Goal: Transaction & Acquisition: Book appointment/travel/reservation

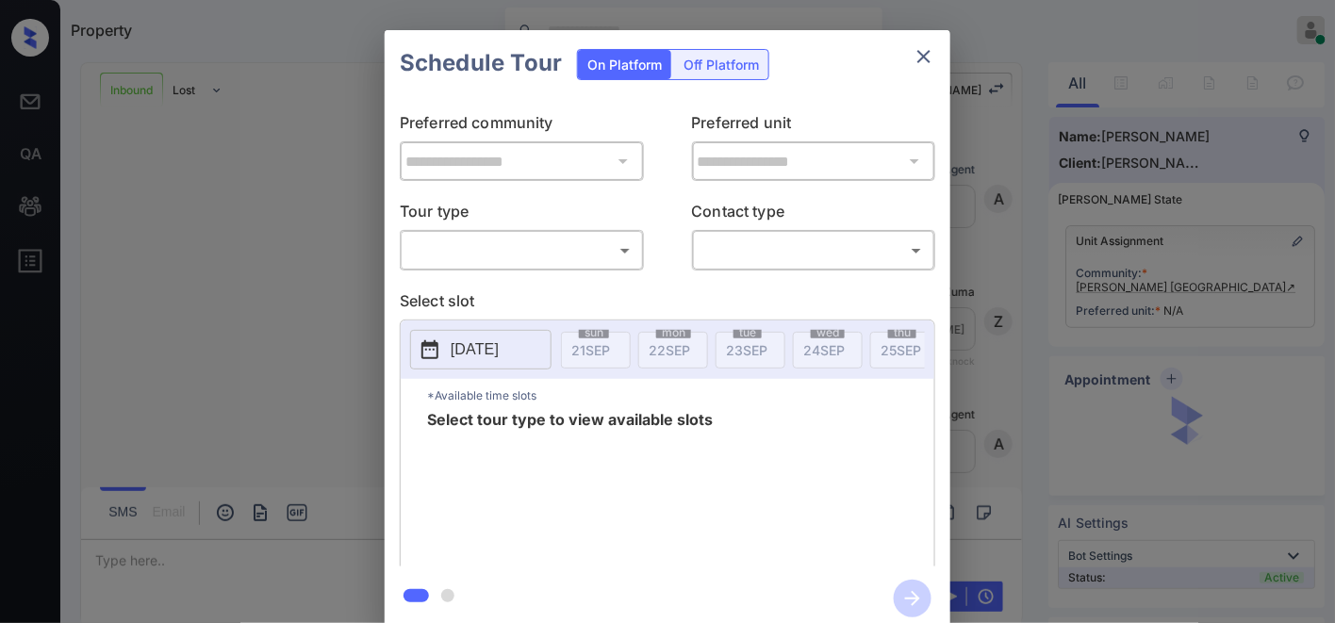
click at [594, 246] on body "Property [PERSON_NAME] Online Set yourself offline Set yourself on break Profil…" at bounding box center [667, 311] width 1335 height 623
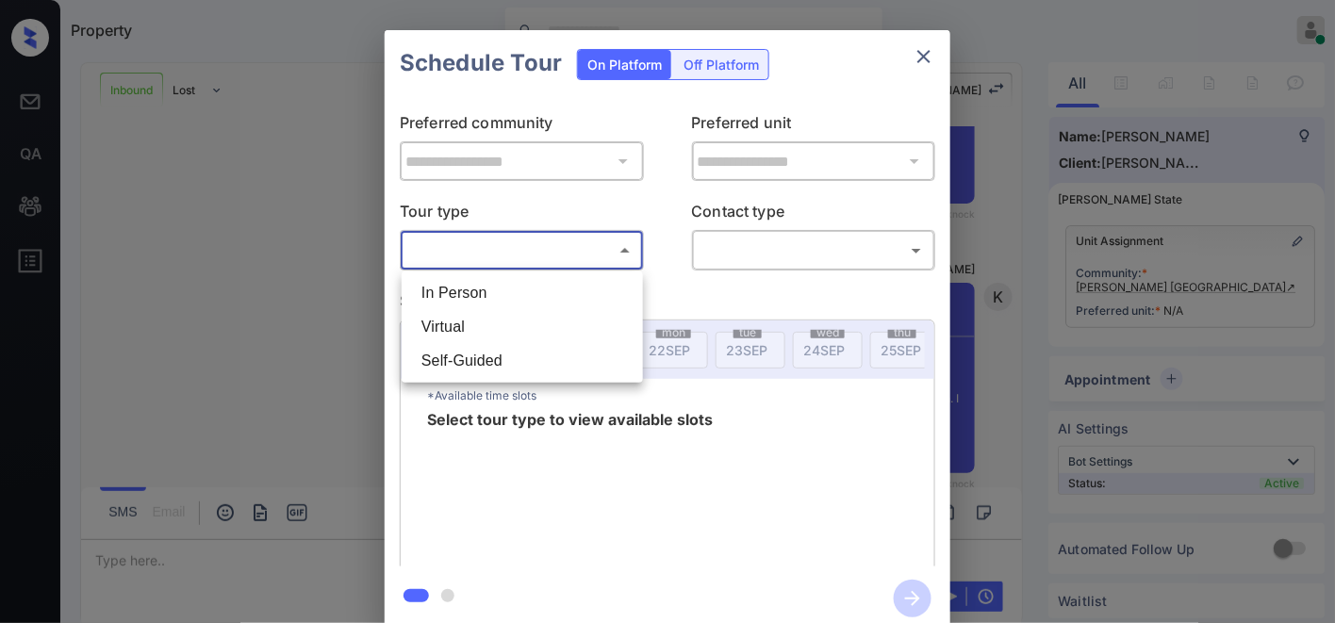
click at [582, 283] on li "In Person" at bounding box center [522, 293] width 232 height 34
type input "********"
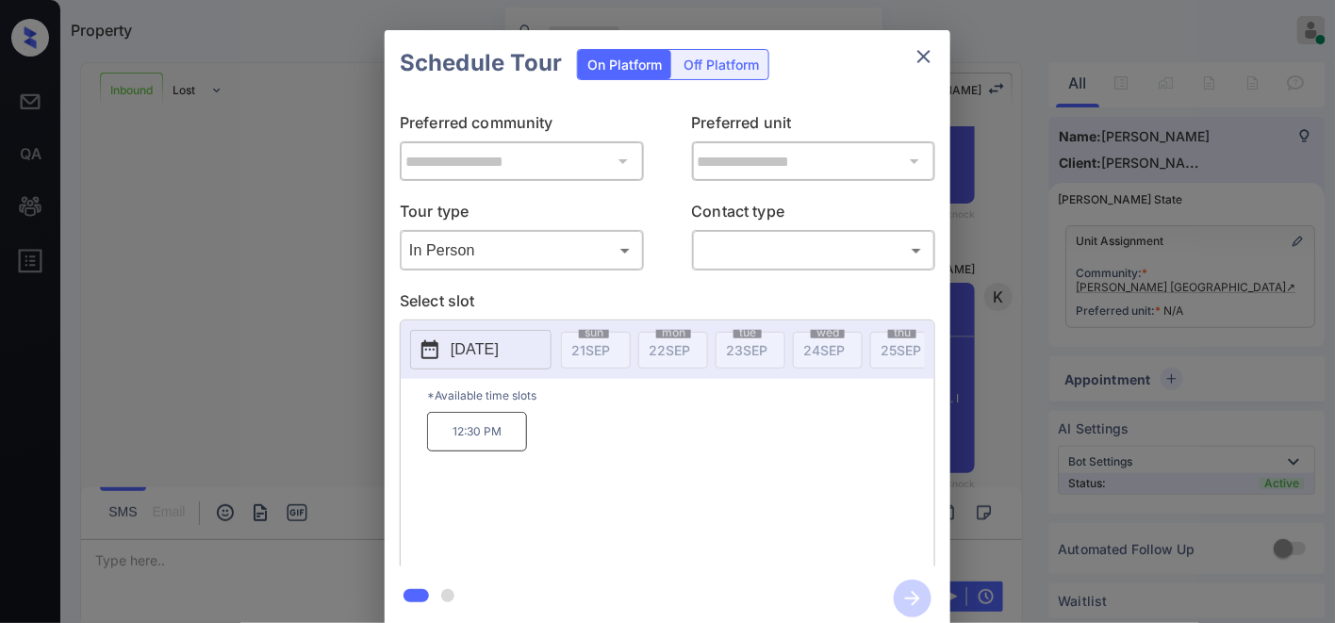
click at [476, 352] on p "[DATE]" at bounding box center [475, 350] width 48 height 23
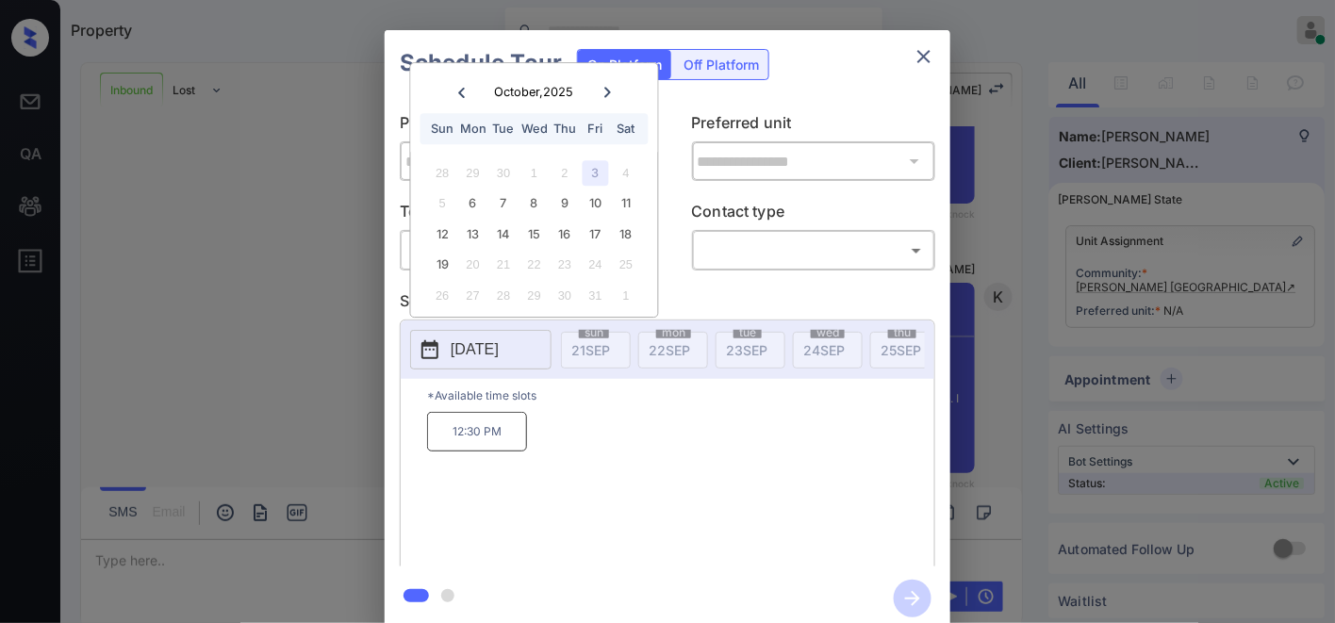
click at [456, 92] on icon at bounding box center [460, 92] width 11 height 11
click at [613, 90] on icon at bounding box center [607, 92] width 11 height 11
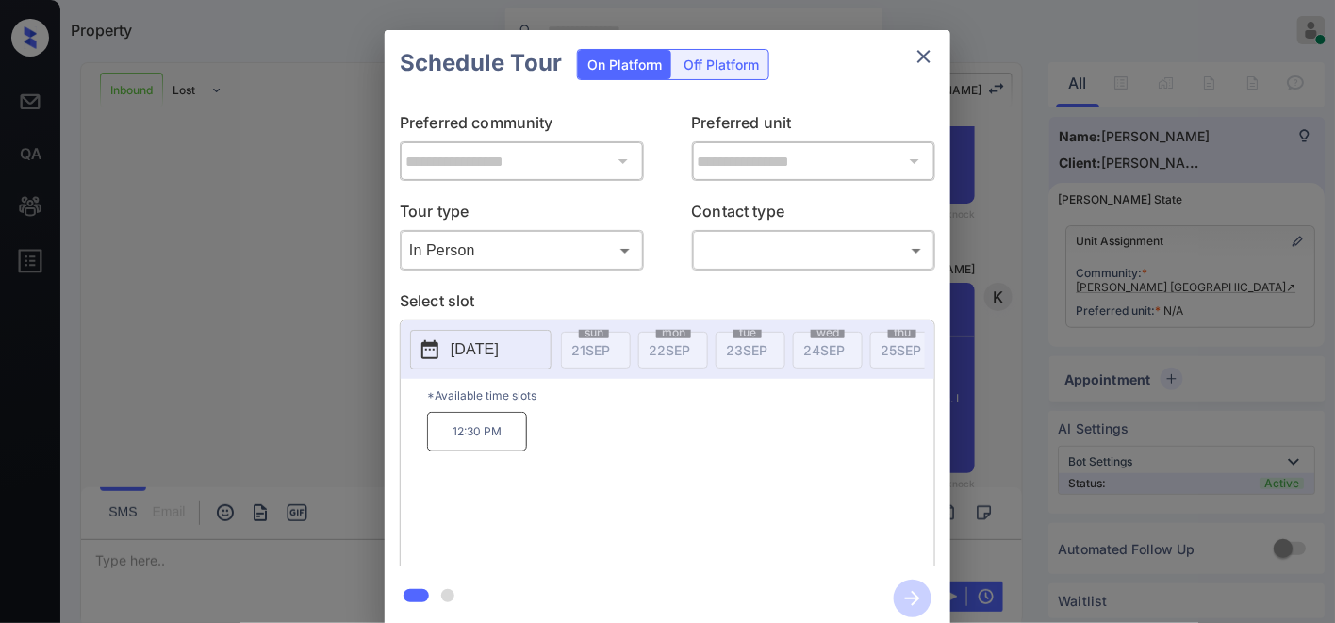
click at [1126, 278] on div "**********" at bounding box center [667, 330] width 1335 height 661
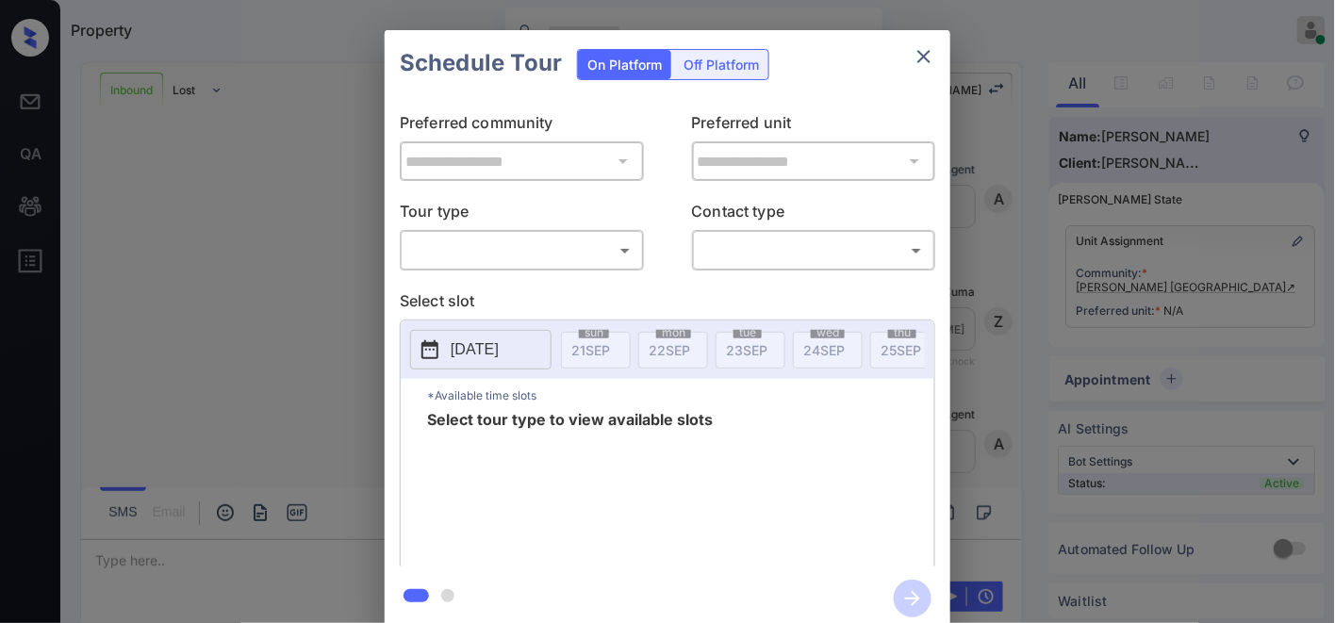
scroll to position [994, 0]
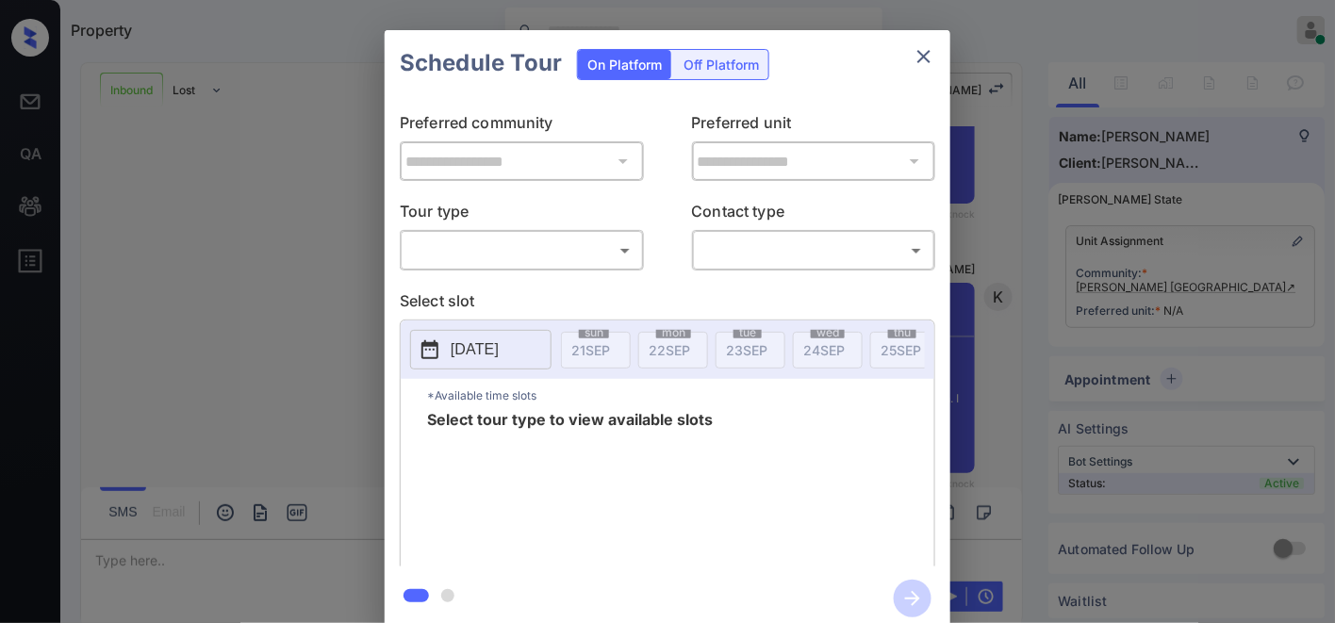
click at [585, 249] on body "Property [PERSON_NAME] Online Set yourself offline Set yourself on break Profil…" at bounding box center [667, 311] width 1335 height 623
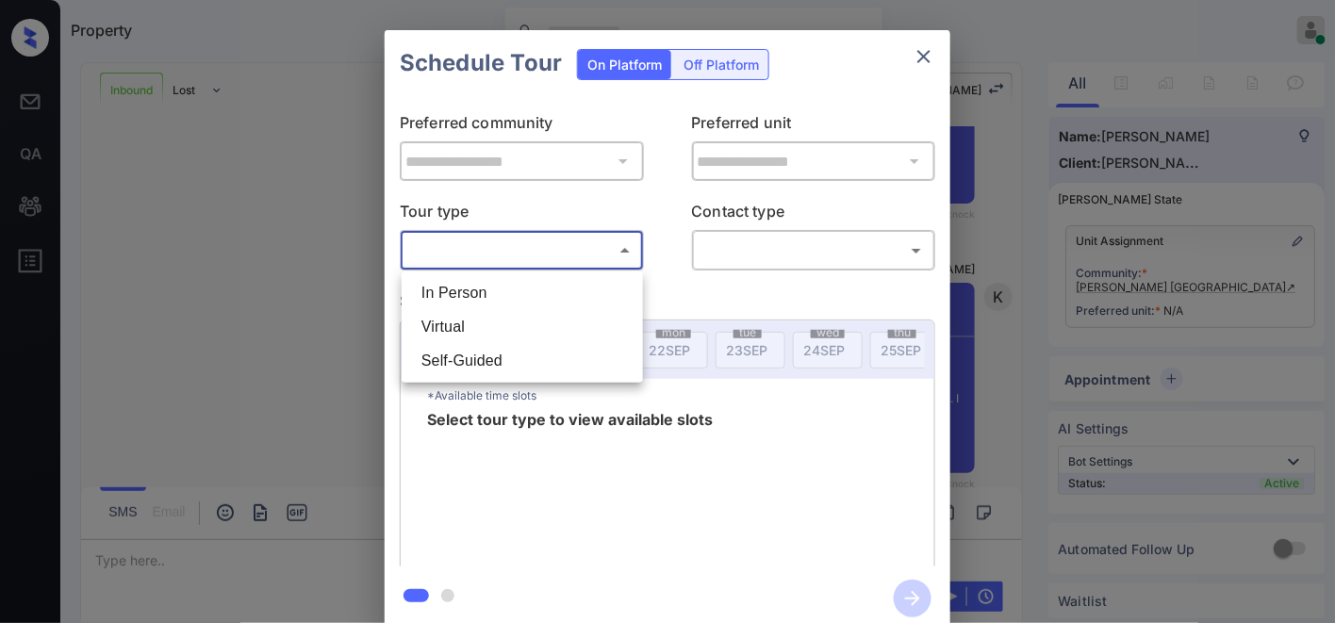
click at [564, 293] on li "In Person" at bounding box center [522, 293] width 232 height 34
type input "********"
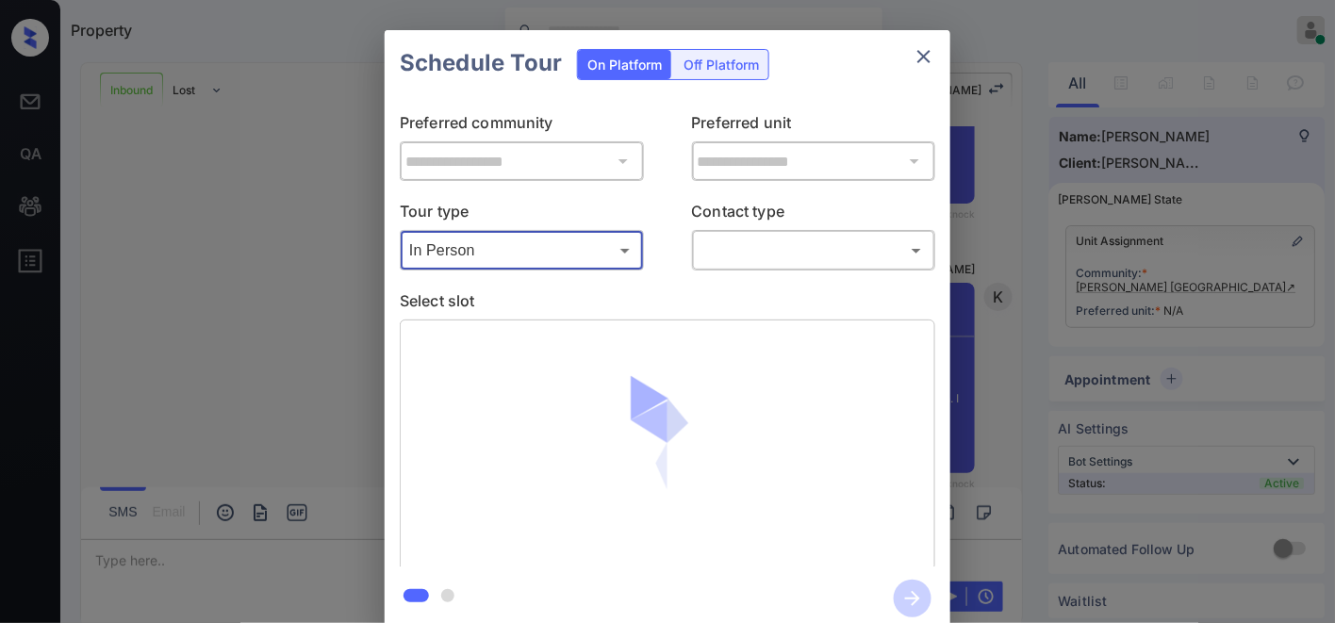
click at [736, 246] on body "Property [PERSON_NAME] Online Set yourself offline Set yourself on break Profil…" at bounding box center [667, 311] width 1335 height 623
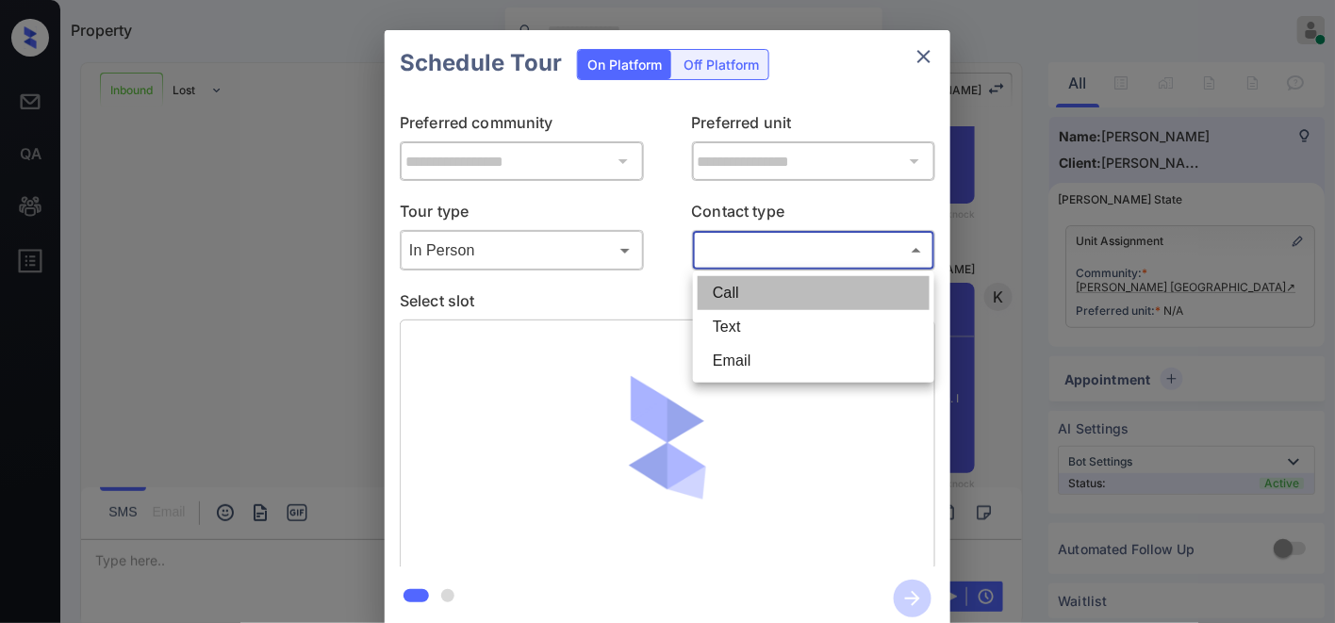
click at [769, 292] on li "Call" at bounding box center [814, 293] width 232 height 34
type input "****"
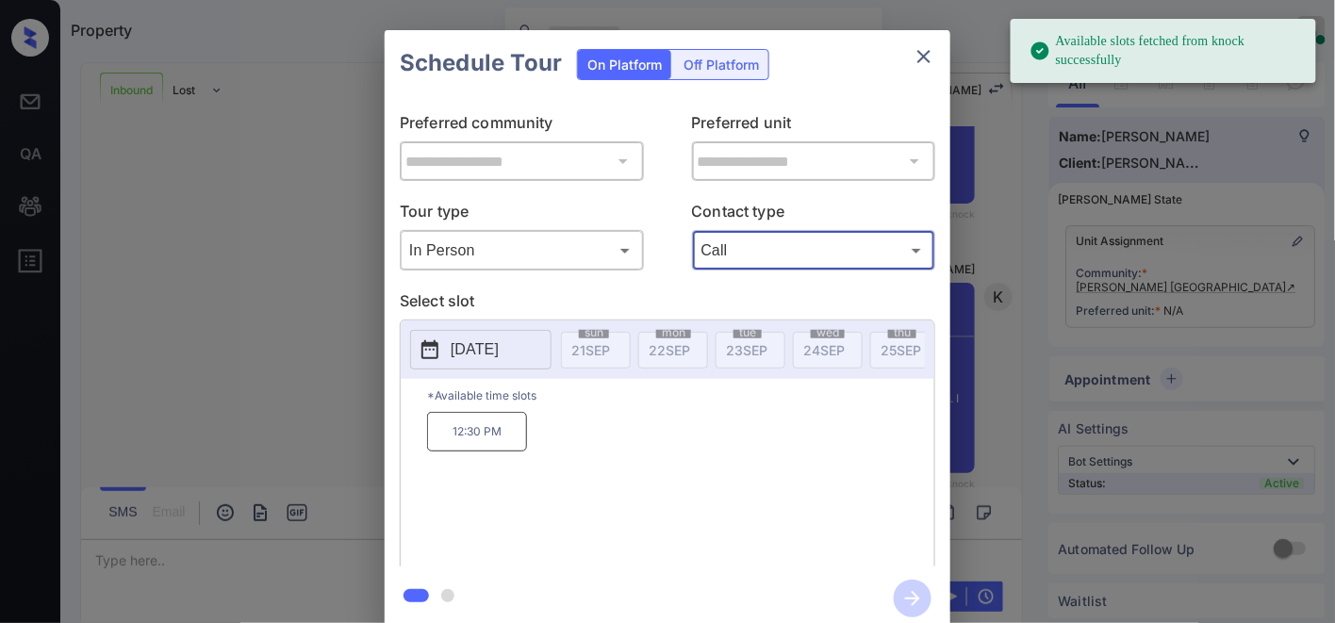
click at [499, 341] on p "[DATE]" at bounding box center [475, 350] width 48 height 23
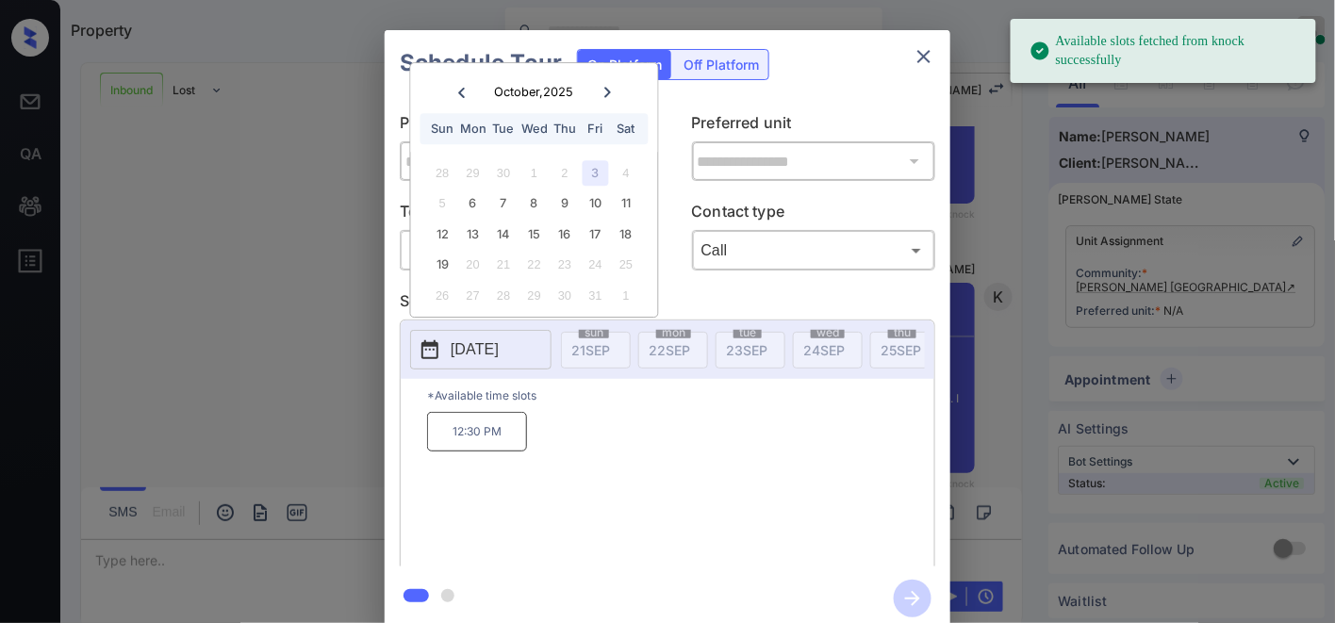
click at [628, 174] on div "4" at bounding box center [625, 172] width 25 height 25
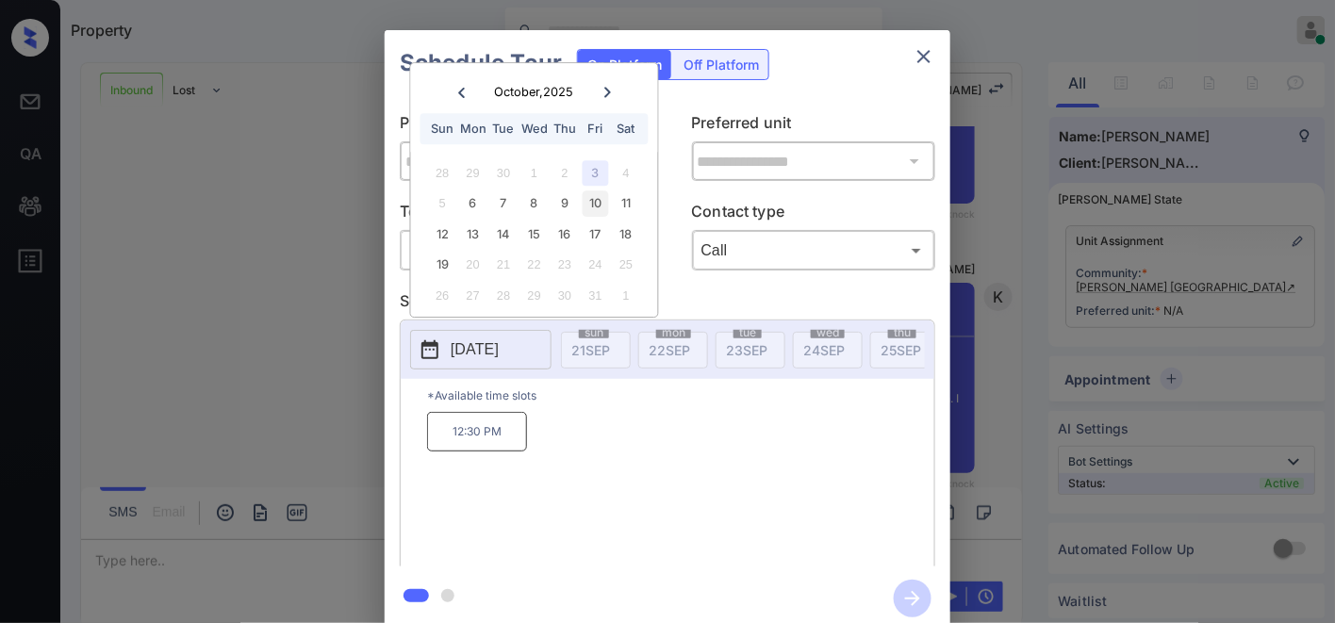
click at [605, 194] on div "10" at bounding box center [595, 203] width 25 height 25
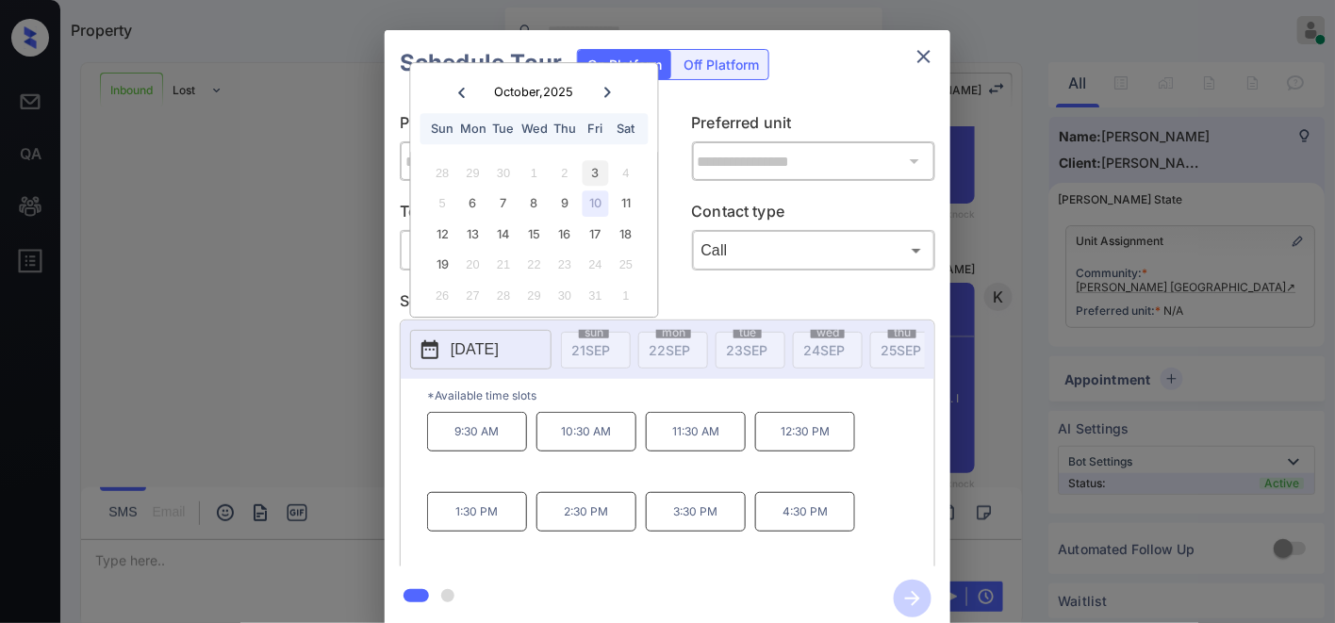
click at [605, 174] on div "3" at bounding box center [595, 172] width 25 height 25
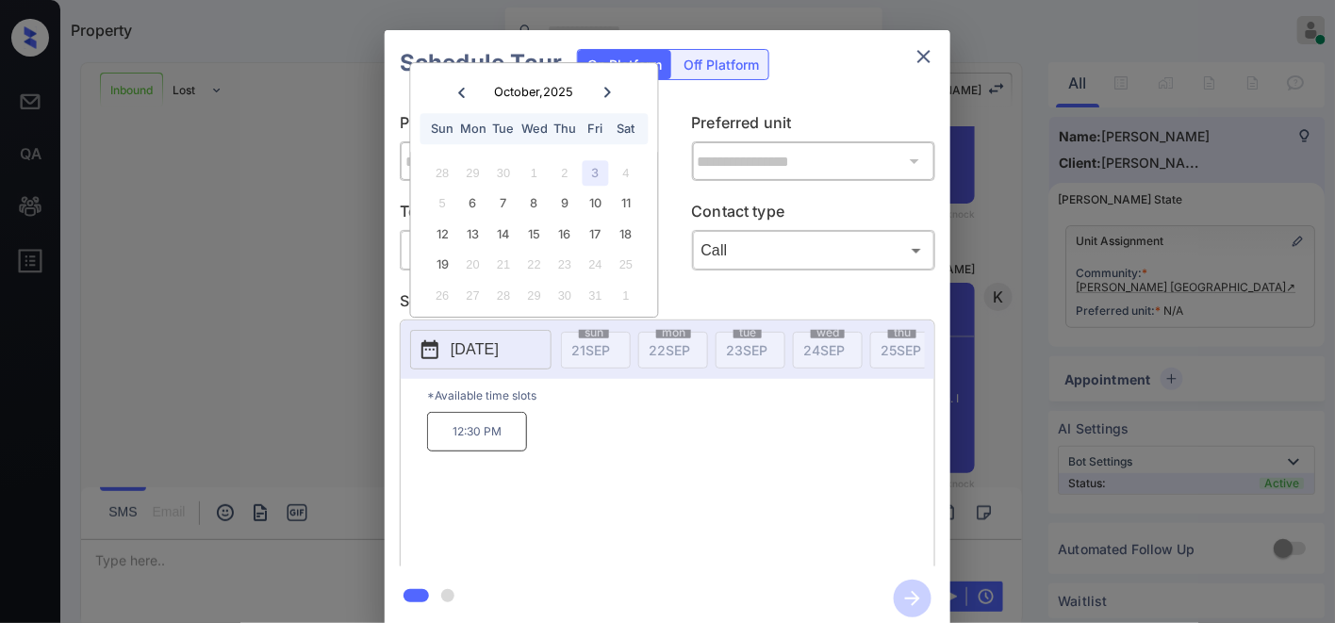
click at [623, 177] on div "4" at bounding box center [625, 172] width 25 height 25
click at [598, 174] on div "3" at bounding box center [595, 172] width 25 height 25
click at [921, 58] on icon "close" at bounding box center [924, 56] width 13 height 13
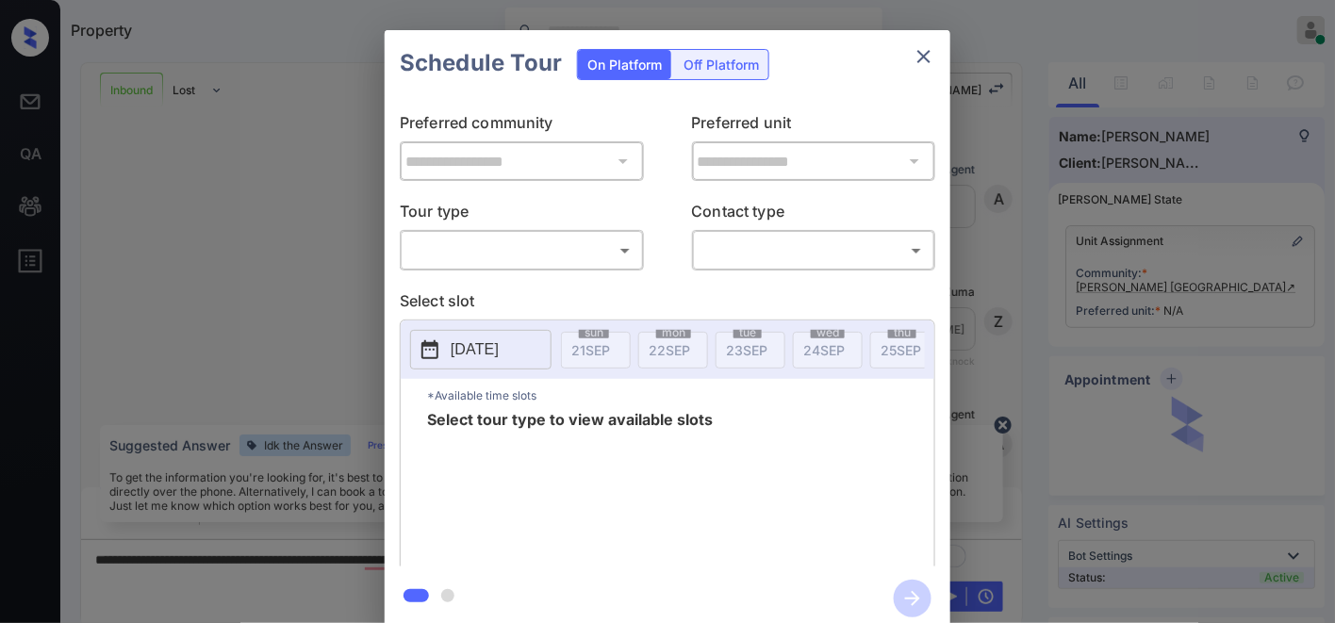
scroll to position [1192, 0]
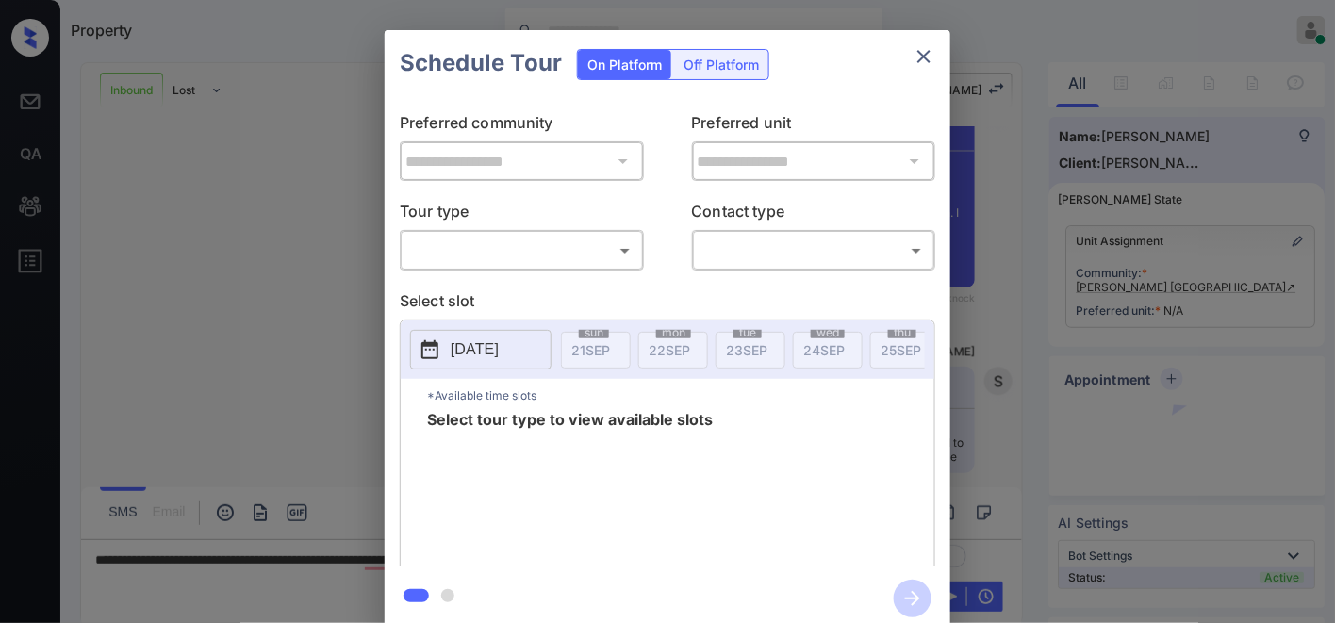
click at [554, 238] on body "Property [PERSON_NAME] Online Set yourself offline Set yourself on break Profil…" at bounding box center [667, 311] width 1335 height 623
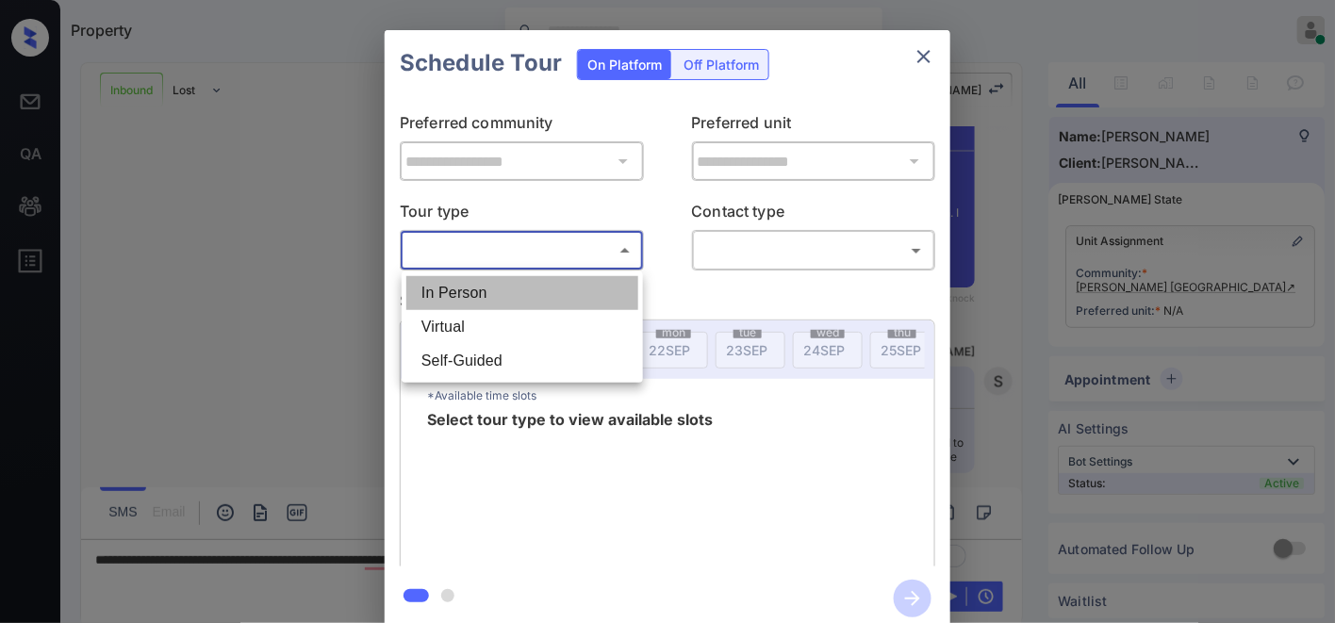
click at [536, 288] on li "In Person" at bounding box center [522, 293] width 232 height 34
type input "********"
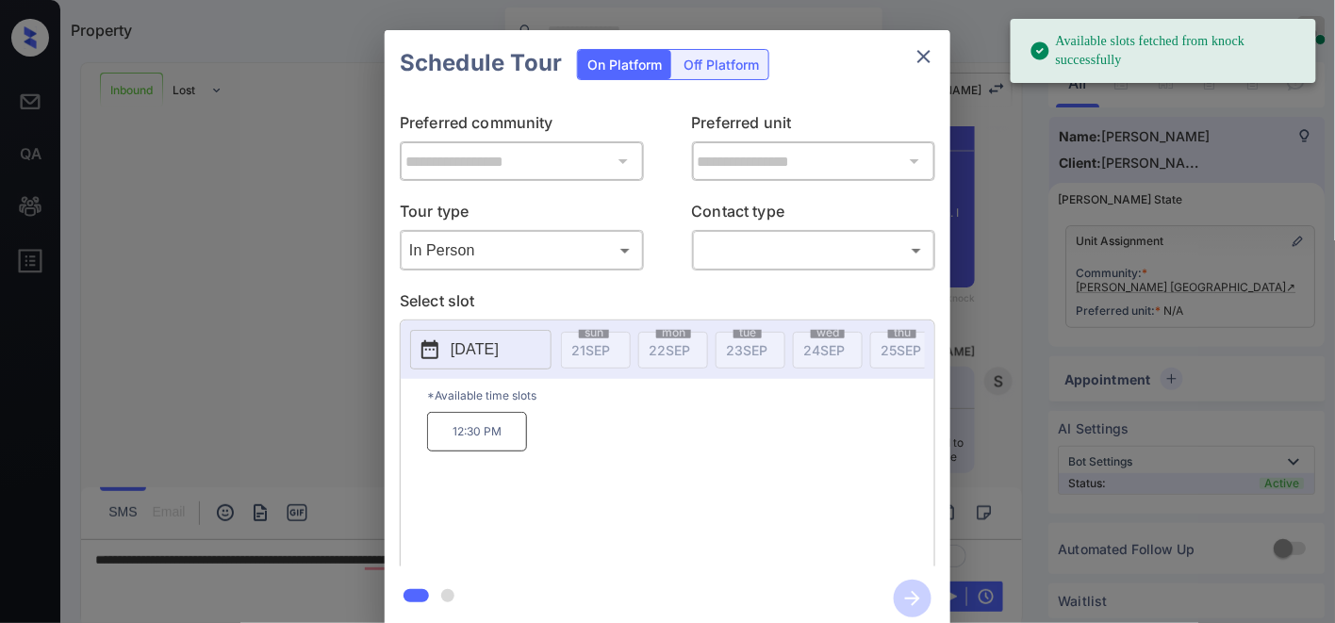
click at [464, 349] on p "[DATE]" at bounding box center [475, 350] width 48 height 23
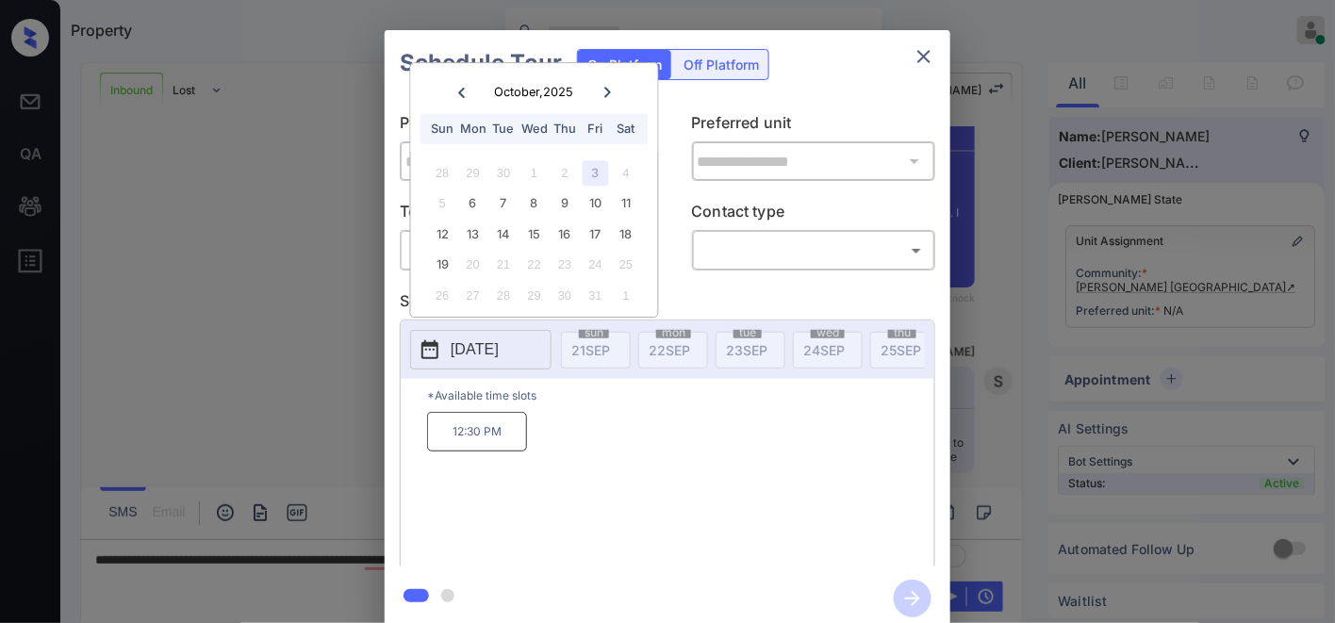
click at [932, 60] on icon "close" at bounding box center [924, 56] width 23 height 23
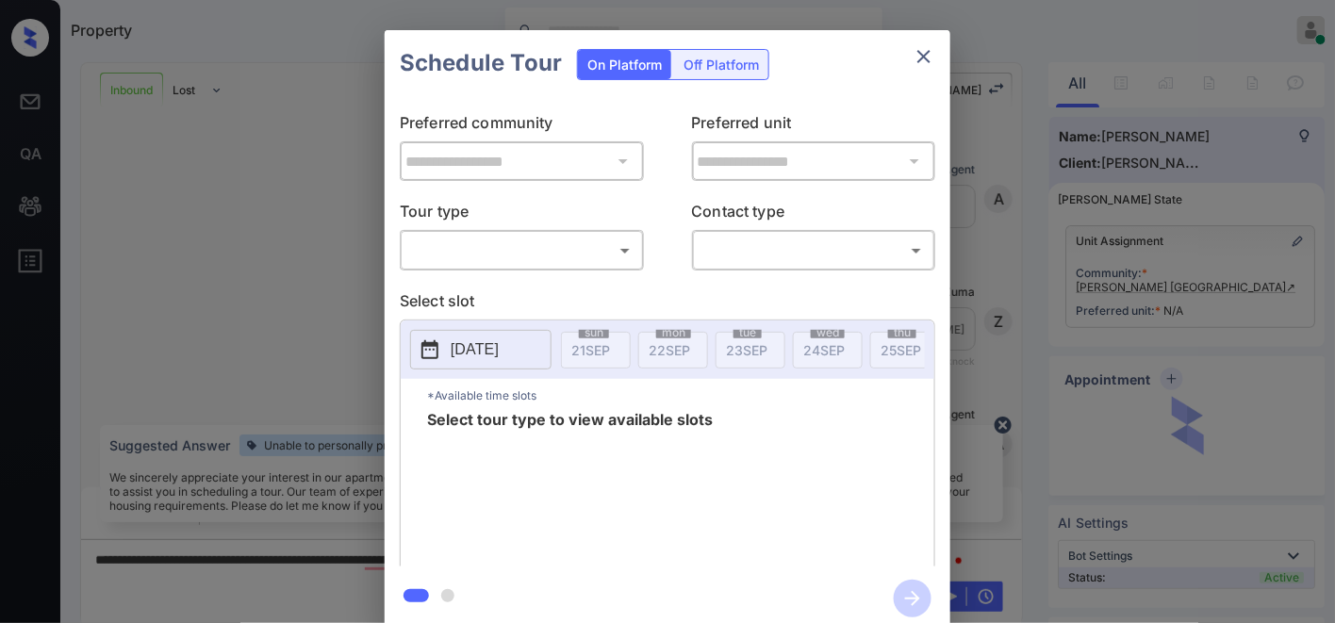
scroll to position [1192, 0]
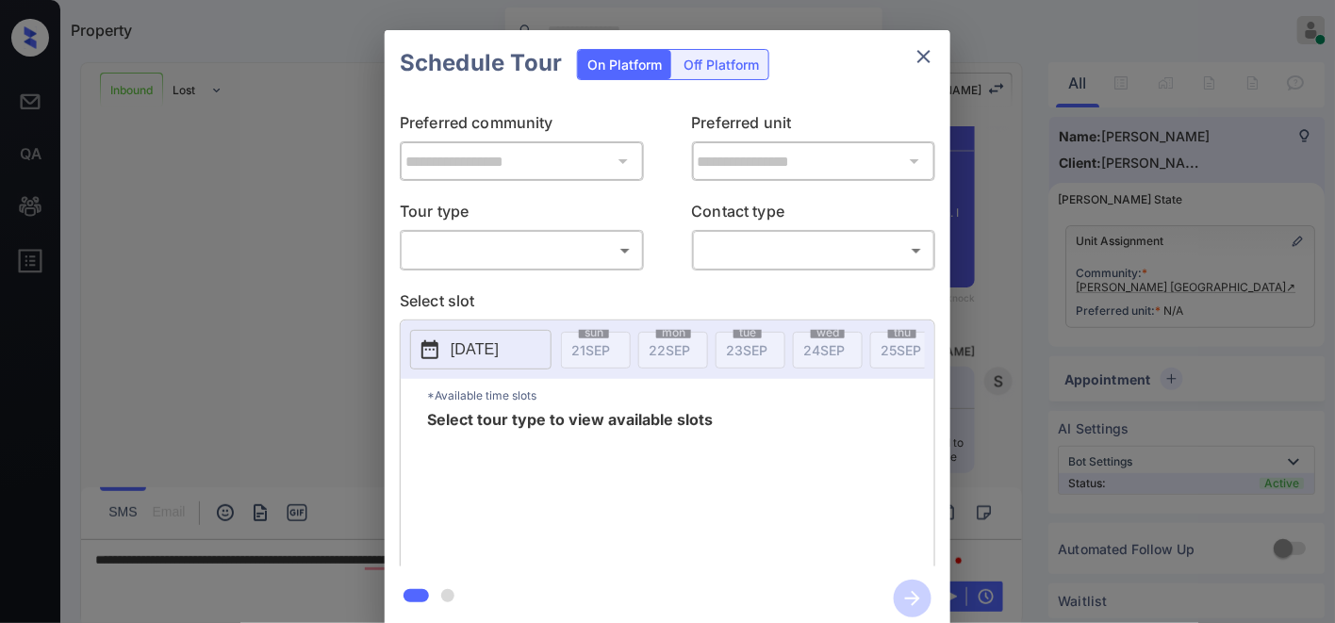
click at [523, 252] on body "Property [PERSON_NAME] Online Set yourself offline Set yourself on break Profil…" at bounding box center [667, 311] width 1335 height 623
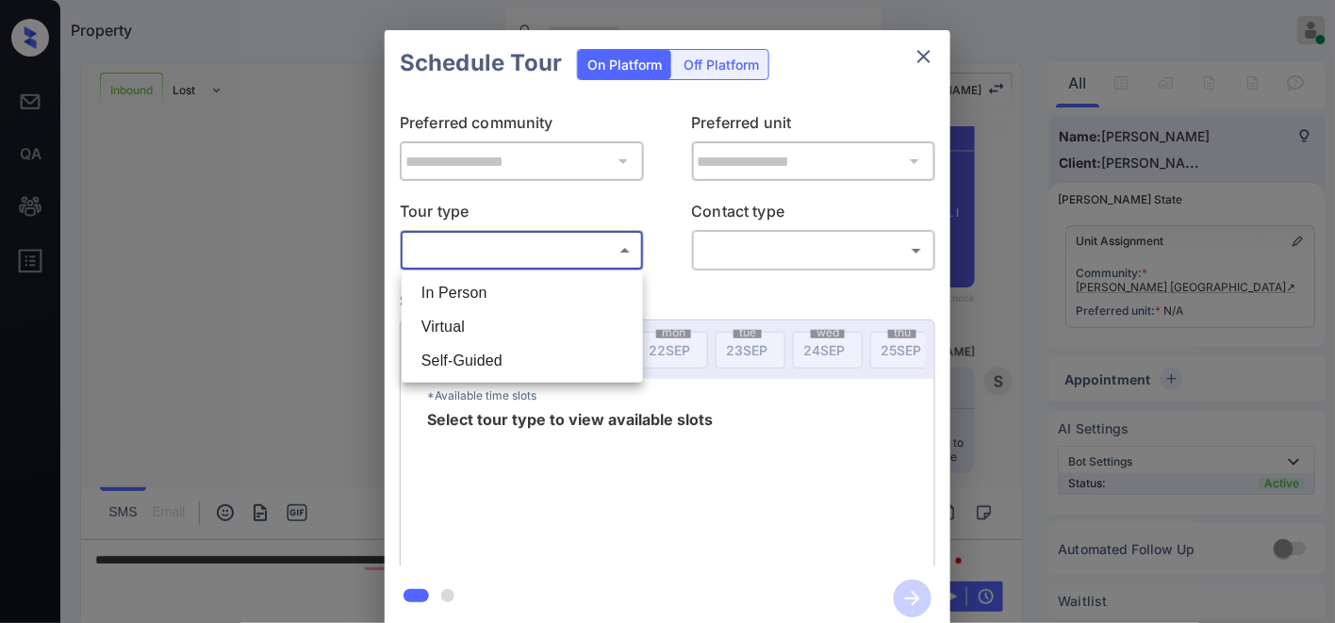
click at [513, 290] on li "In Person" at bounding box center [522, 293] width 232 height 34
type input "********"
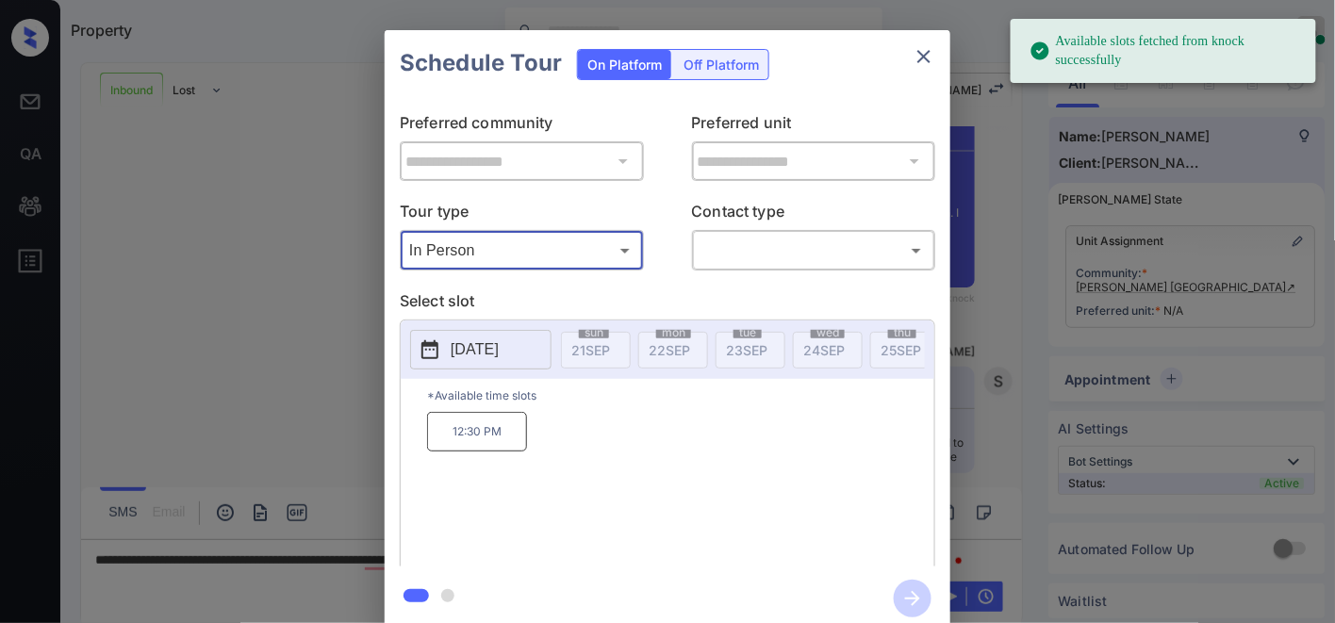
click at [499, 342] on p "[DATE]" at bounding box center [475, 350] width 48 height 23
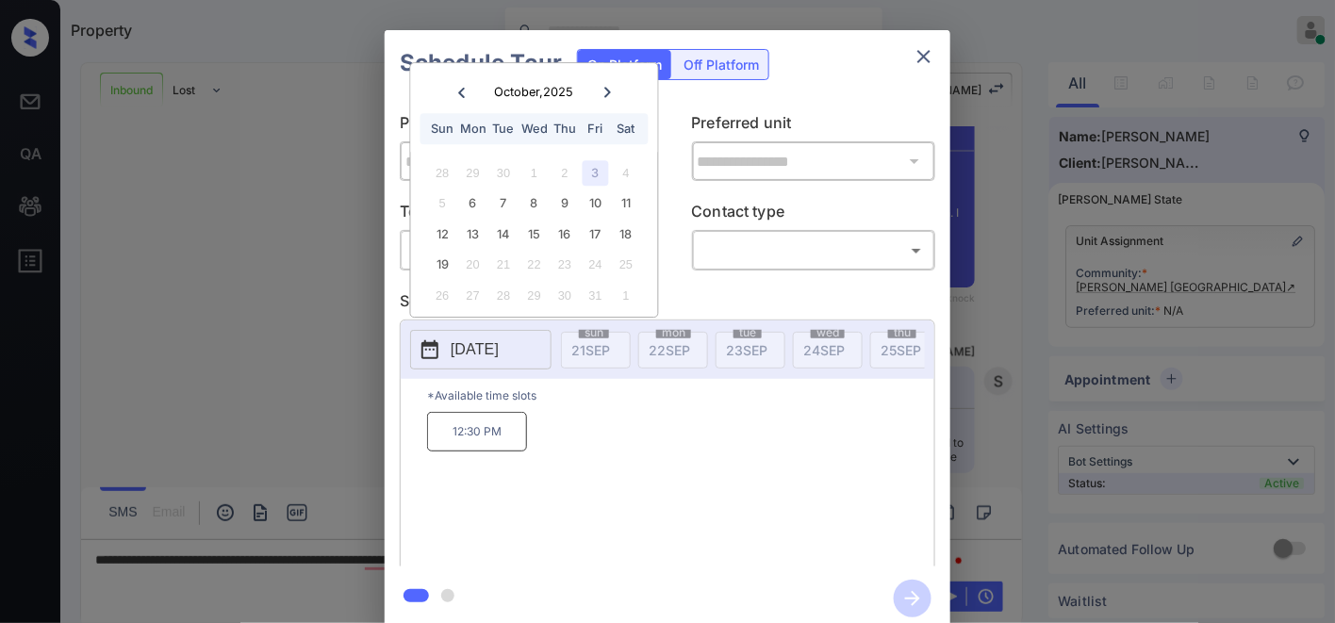
click at [928, 62] on icon "close" at bounding box center [924, 56] width 23 height 23
